Goal: Information Seeking & Learning: Stay updated

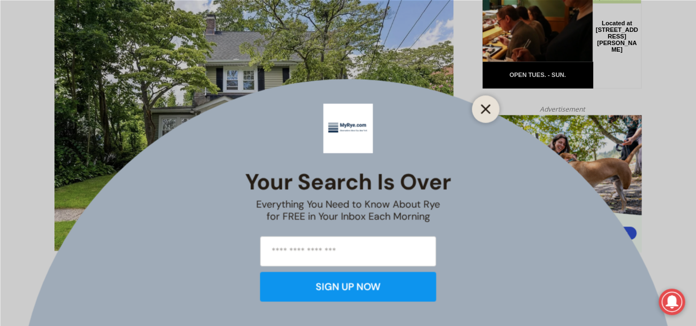
scroll to position [583, 0]
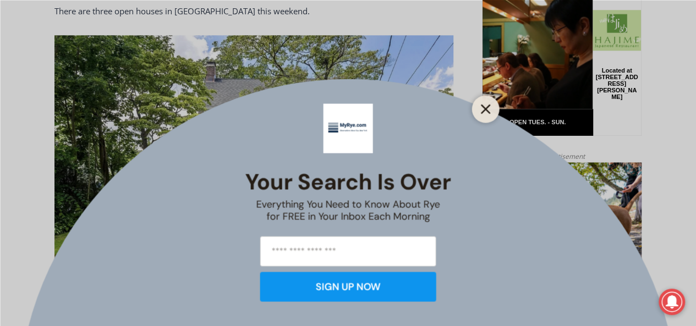
click at [484, 112] on icon "Close" at bounding box center [486, 109] width 10 height 10
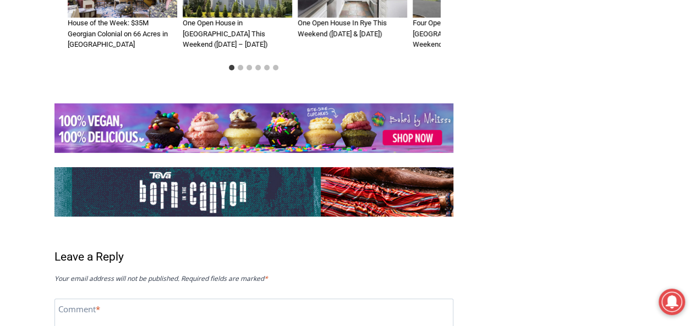
scroll to position [2177, 0]
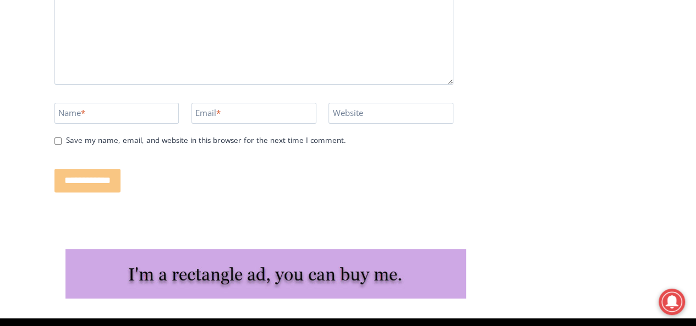
scroll to position [2254, 0]
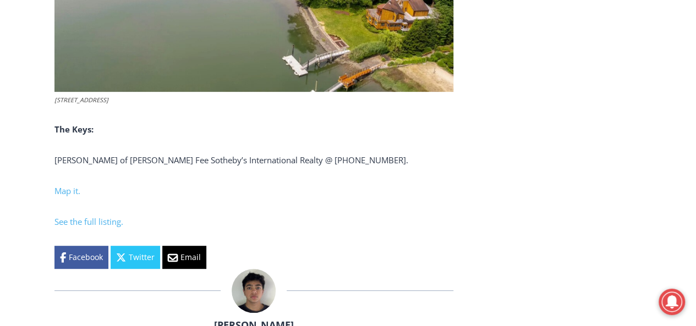
scroll to position [4324, 0]
